Goal: Task Accomplishment & Management: Manage account settings

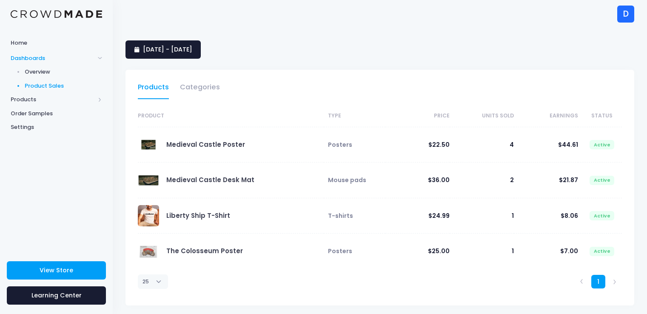
select select "25"
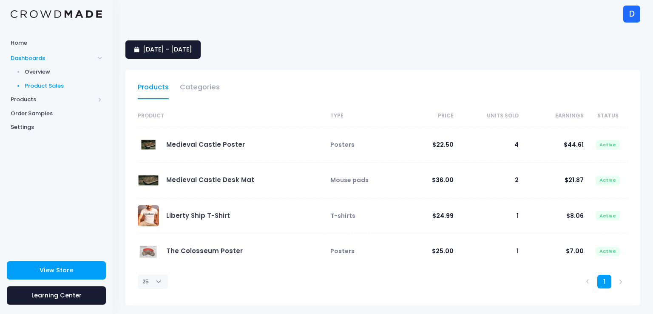
select select "25"
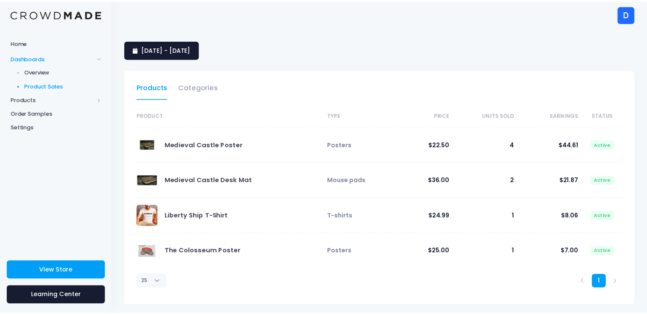
scroll to position [3, 0]
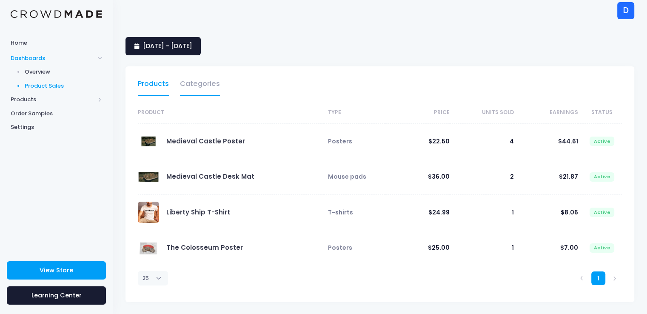
click at [194, 78] on link "Categories" at bounding box center [200, 86] width 40 height 20
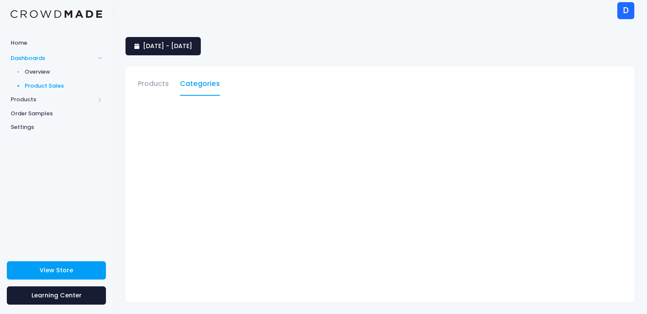
scroll to position [0, 0]
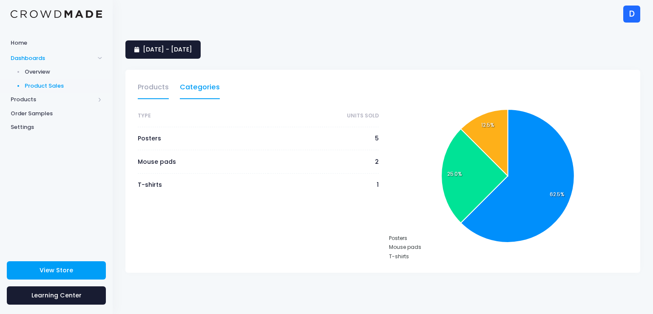
click at [160, 86] on link "Products" at bounding box center [153, 90] width 31 height 20
